Goal: Information Seeking & Learning: Find specific fact

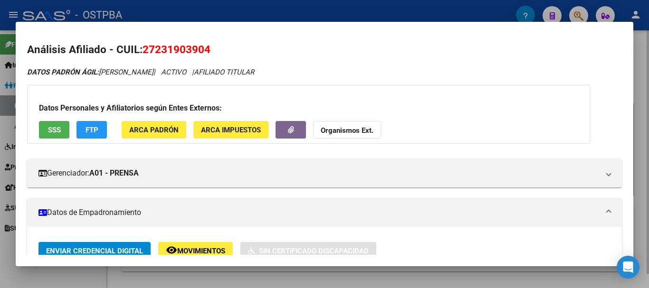
click at [288, 278] on div at bounding box center [324, 144] width 649 height 288
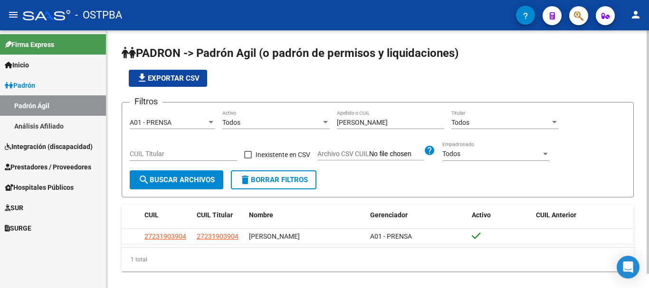
click at [373, 122] on input "[PERSON_NAME]" at bounding box center [390, 123] width 107 height 8
type input "F"
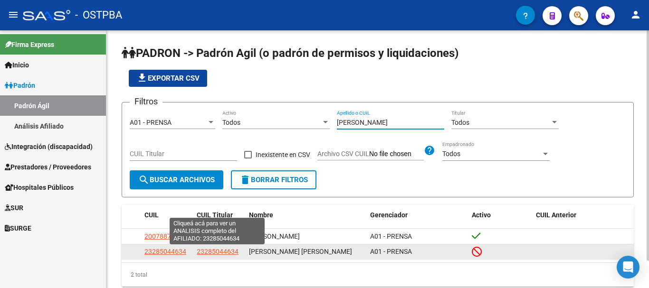
type input "[PERSON_NAME]"
click at [211, 254] on span "23285044634" at bounding box center [218, 252] width 42 height 8
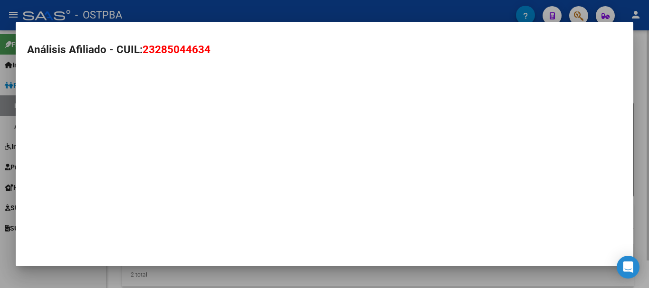
type textarea "23285044634"
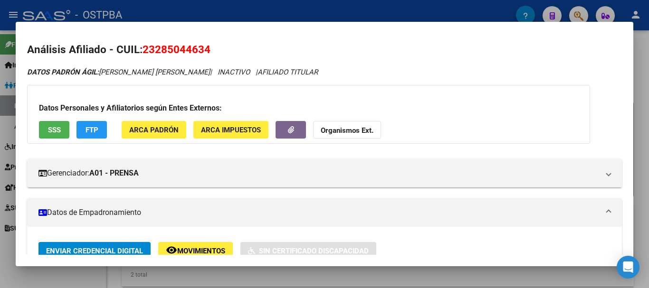
click at [259, 276] on div at bounding box center [324, 144] width 649 height 288
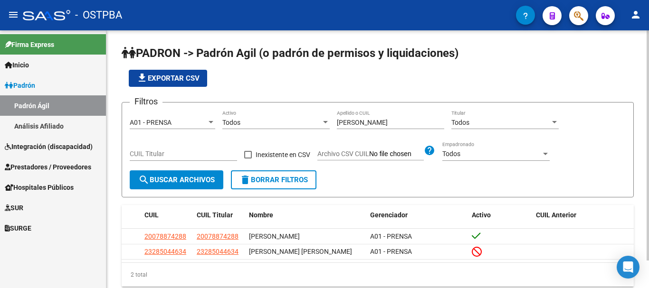
click at [365, 124] on input "[PERSON_NAME]" at bounding box center [390, 123] width 107 height 8
type input "c"
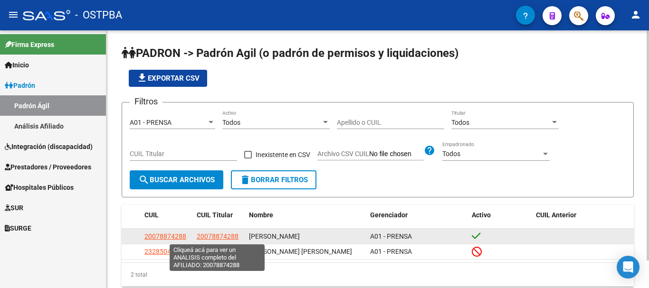
click at [221, 236] on span "20078874288" at bounding box center [218, 237] width 42 height 8
type textarea "20078874288"
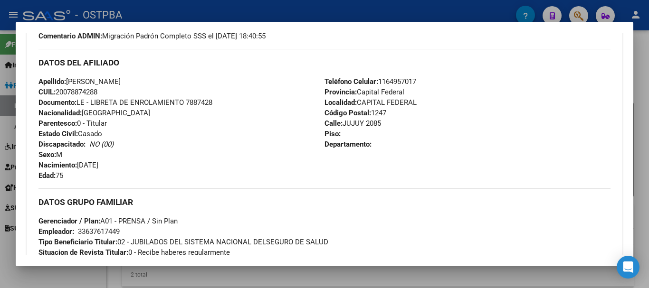
scroll to position [333, 0]
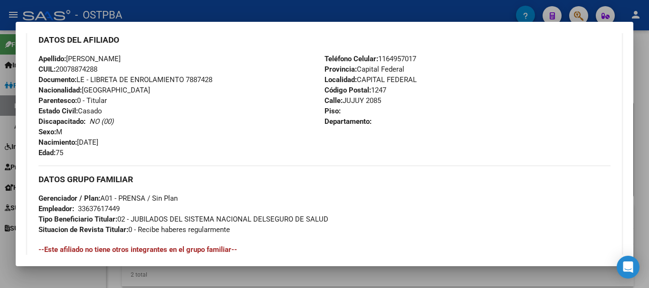
click at [257, 278] on div at bounding box center [324, 144] width 649 height 288
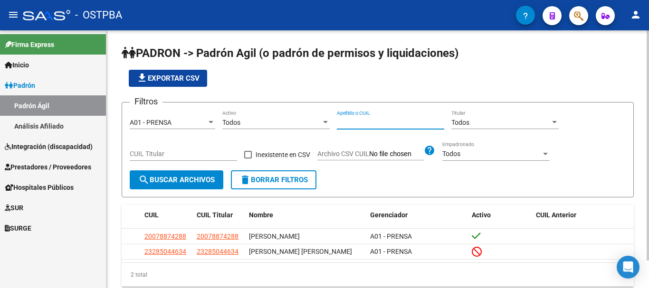
click at [353, 122] on input "Apellido o CUIL" at bounding box center [390, 123] width 107 height 8
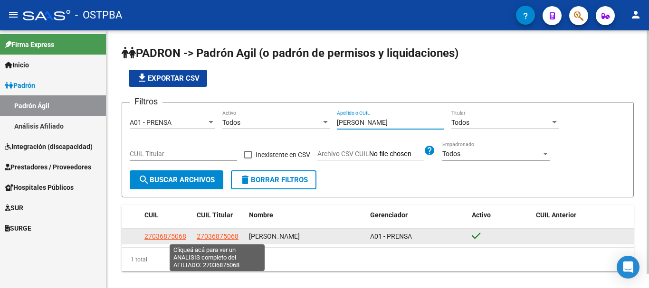
type input "[PERSON_NAME]"
click at [210, 235] on span "27036875068" at bounding box center [218, 237] width 42 height 8
type textarea "27036875068"
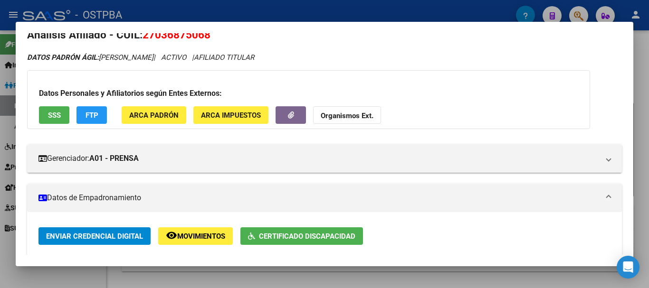
scroll to position [0, 0]
